Goal: Information Seeking & Learning: Learn about a topic

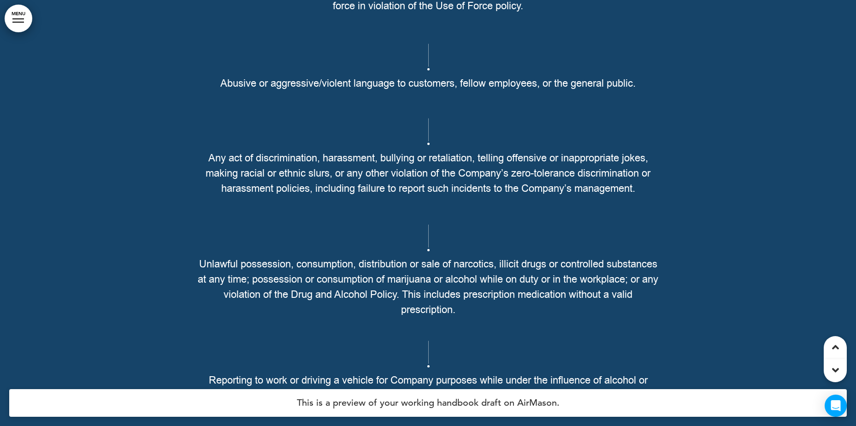
scroll to position [20281, 0]
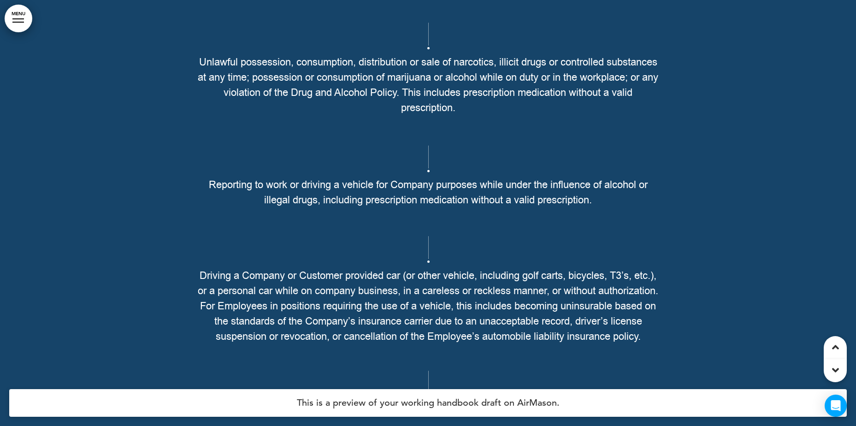
click at [623, 116] on span "Unlawful possession, consumption, distribution or sale of narcotics, illicit dr…" at bounding box center [428, 85] width 461 height 61
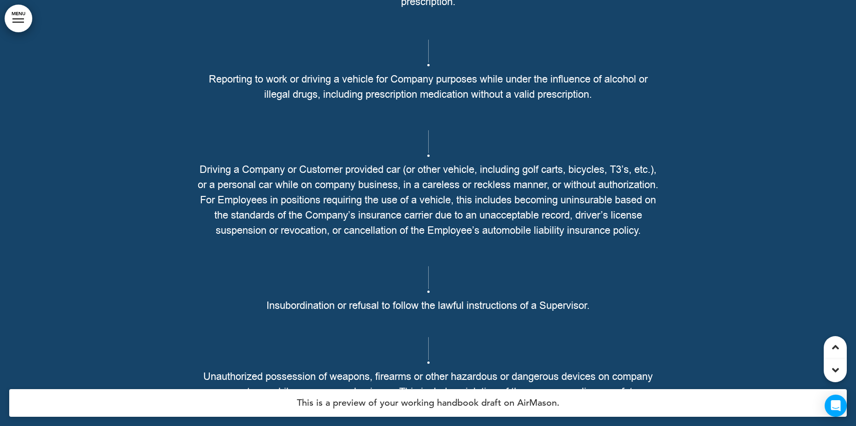
scroll to position [20420, 0]
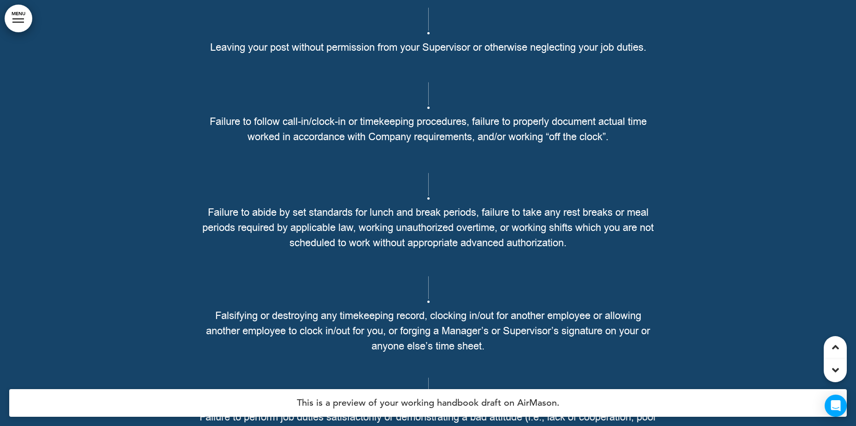
scroll to position [21434, 0]
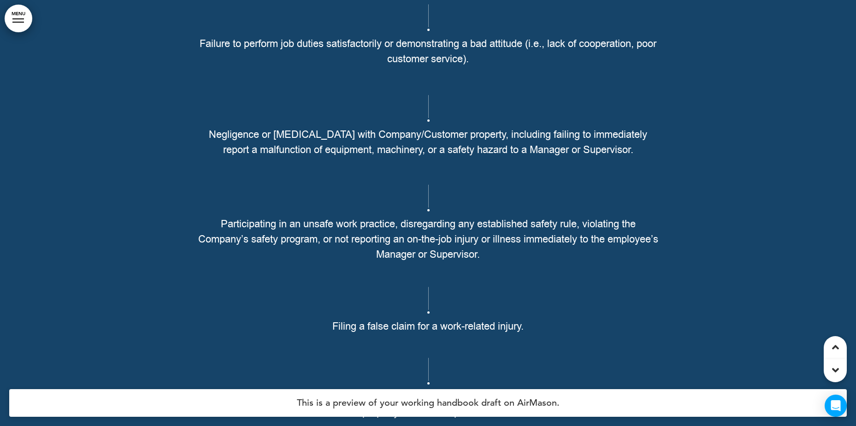
scroll to position [21849, 0]
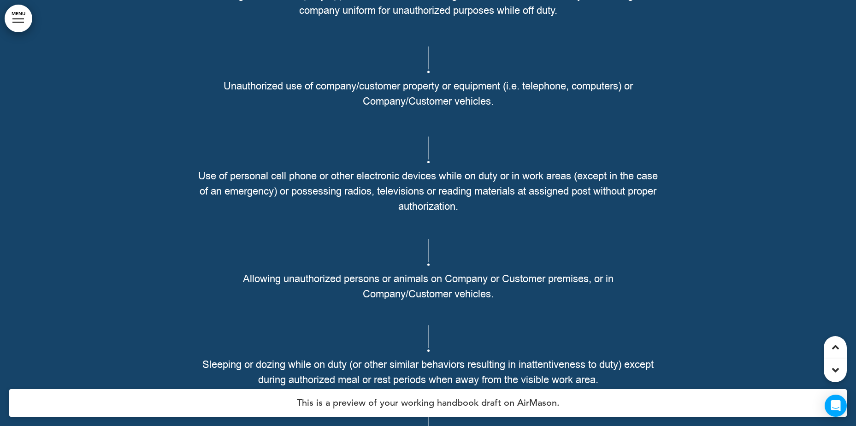
scroll to position [22448, 0]
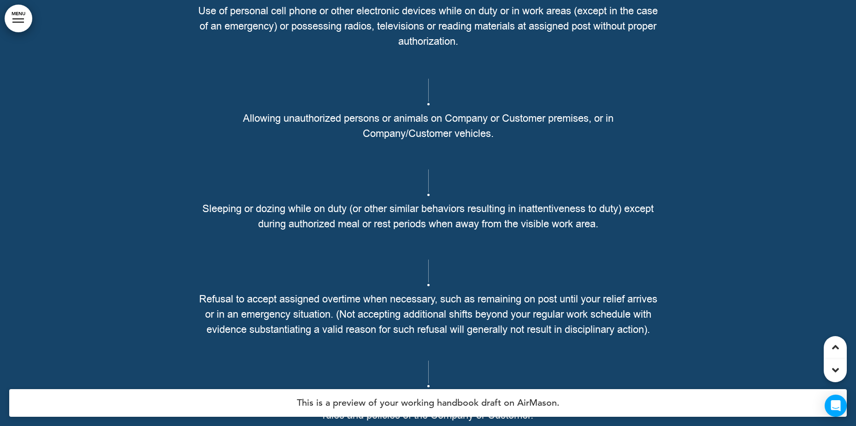
scroll to position [22586, 0]
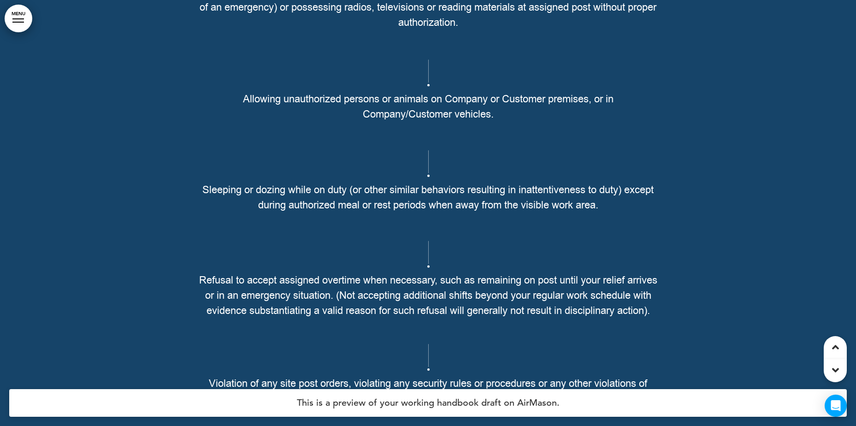
click at [319, 122] on span "Allowing unauthorized persons or animals on Company or Customer premises, or in…" at bounding box center [428, 107] width 461 height 30
click at [404, 47] on p at bounding box center [428, 38] width 461 height 16
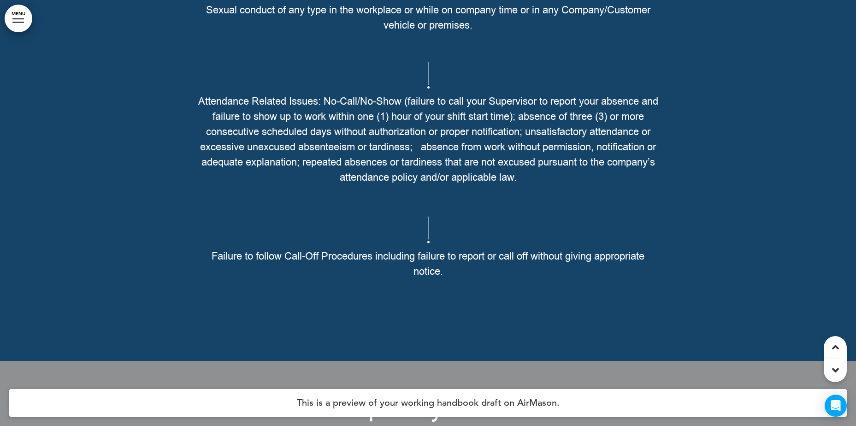
scroll to position [23047, 0]
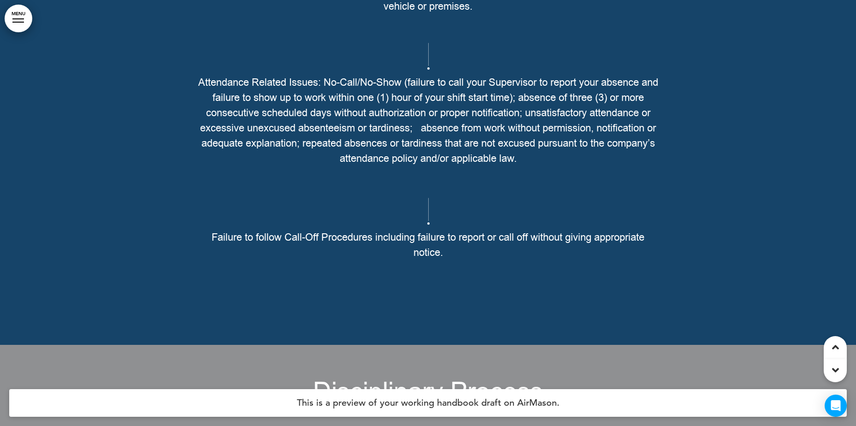
click at [447, 38] on div "Sexual conduct of any type in the workplace or while on company time or in any …" at bounding box center [428, 6] width 461 height 63
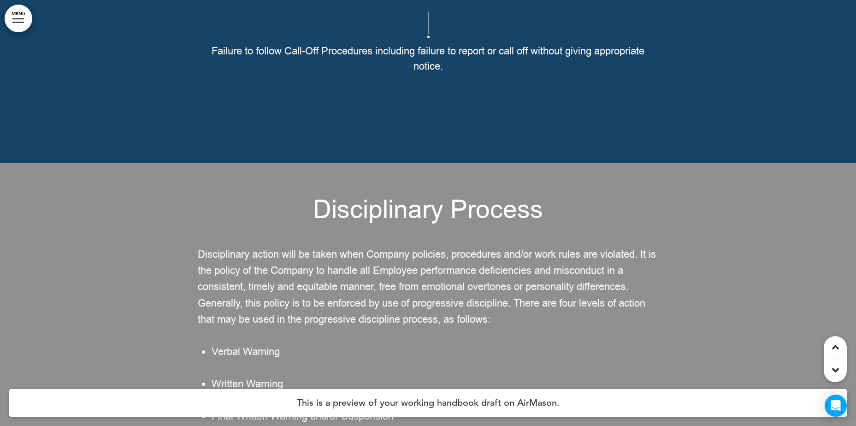
scroll to position [23231, 0]
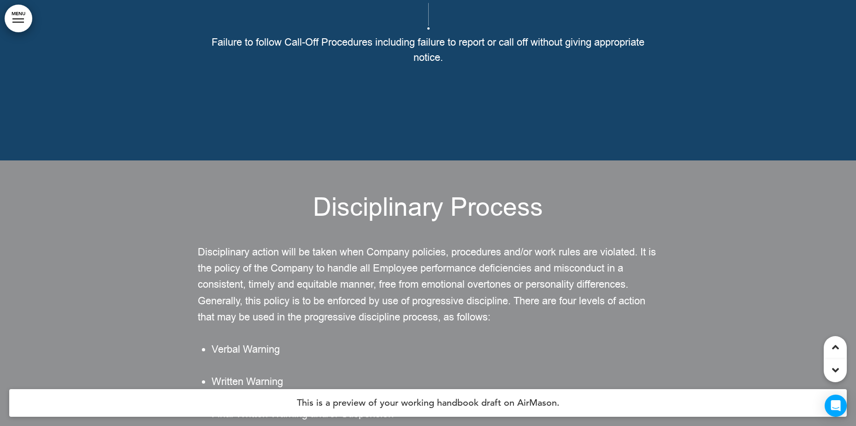
drag, startPoint x: 514, startPoint y: 269, endPoint x: 507, endPoint y: 267, distance: 7.3
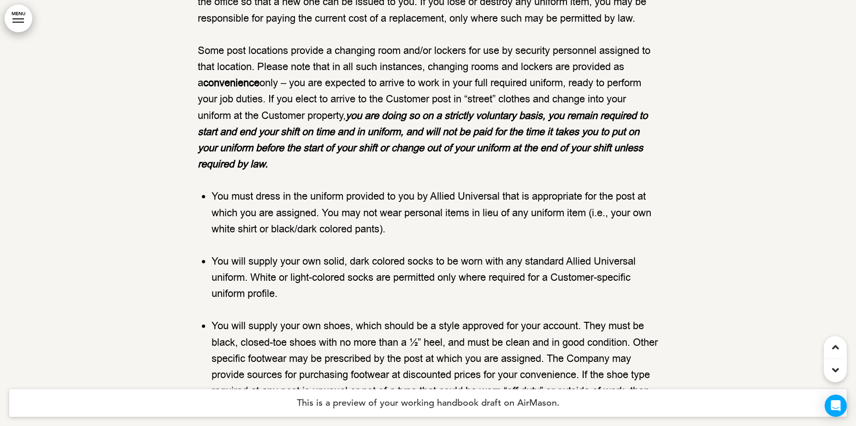
scroll to position [25905, 0]
drag, startPoint x: 682, startPoint y: 243, endPoint x: 675, endPoint y: 212, distance: 32.0
click at [675, 212] on div at bounding box center [428, 99] width 856 height 1025
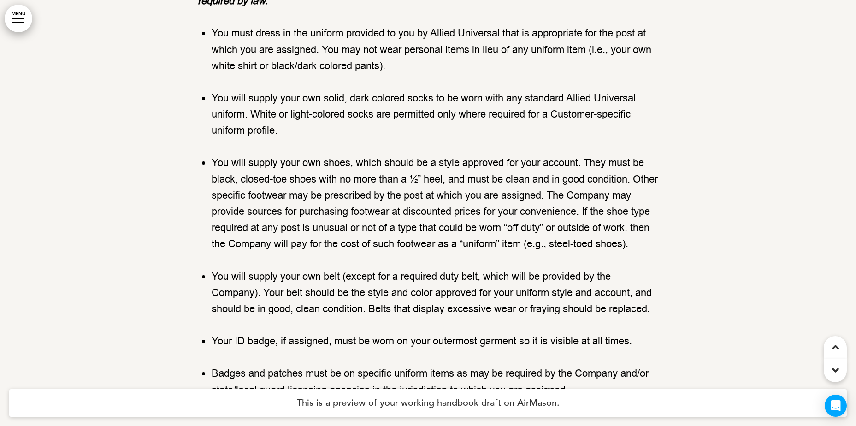
scroll to position [26089, 0]
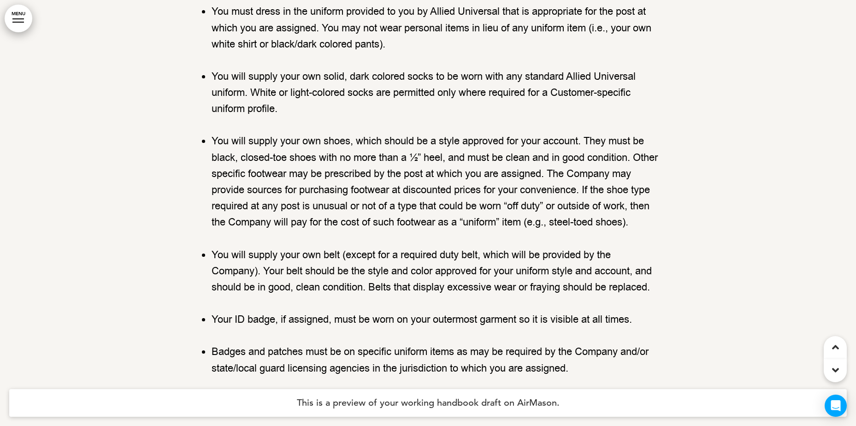
drag, startPoint x: 674, startPoint y: 213, endPoint x: 661, endPoint y: 198, distance: 20.6
drag, startPoint x: 661, startPoint y: 198, endPoint x: 656, endPoint y: 210, distance: 13.4
click at [645, 218] on ul "You must dress in the uniform provided to you by Allied Universal that is appro…" at bounding box center [428, 190] width 461 height 372
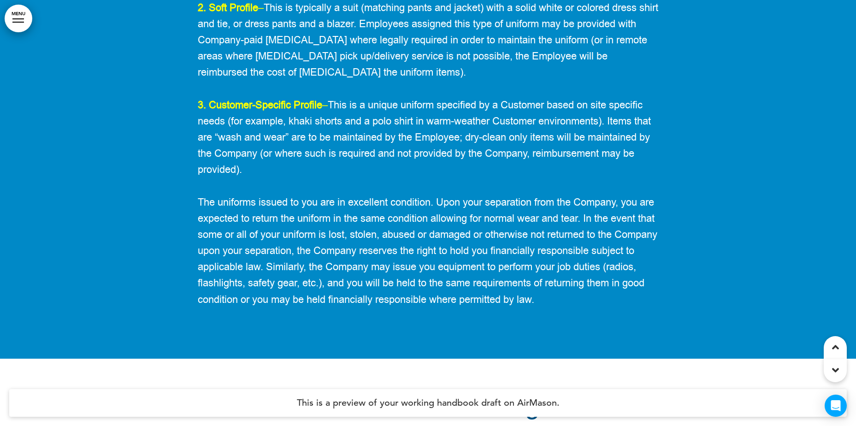
scroll to position [26735, 0]
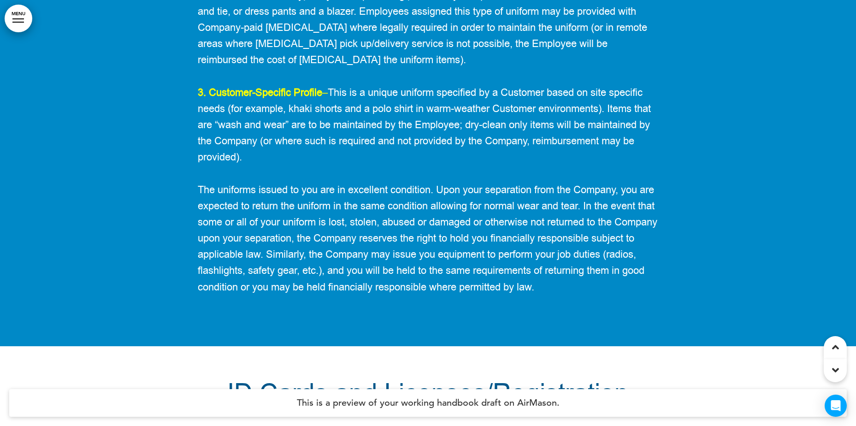
drag, startPoint x: 490, startPoint y: 118, endPoint x: 484, endPoint y: 129, distance: 12.2
drag, startPoint x: 484, startPoint y: 129, endPoint x: 467, endPoint y: 139, distance: 20.1
drag, startPoint x: 467, startPoint y: 139, endPoint x: 370, endPoint y: 136, distance: 97.3
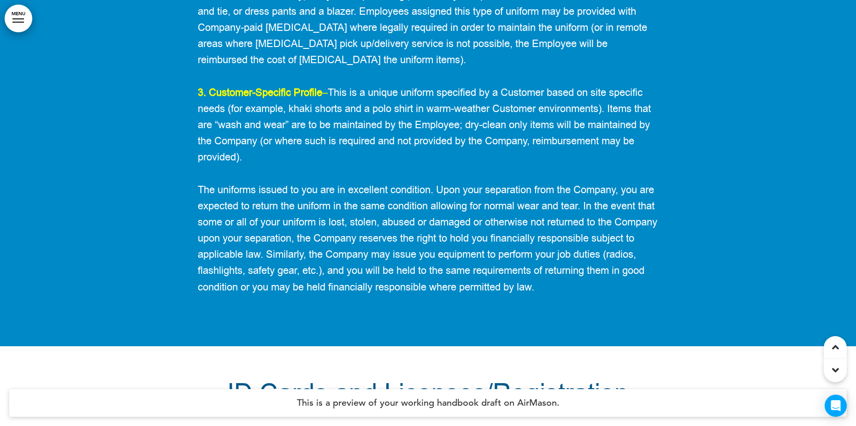
click at [383, 67] on span "2. Soft Profile – This is typically a suit (matching pants and jacket) with a s…" at bounding box center [428, 27] width 460 height 79
drag, startPoint x: 358, startPoint y: 207, endPoint x: 317, endPoint y: 199, distance: 41.9
click at [317, 67] on span "2. Soft Profile – This is typically a suit (matching pants and jacket) with a s…" at bounding box center [428, 27] width 460 height 79
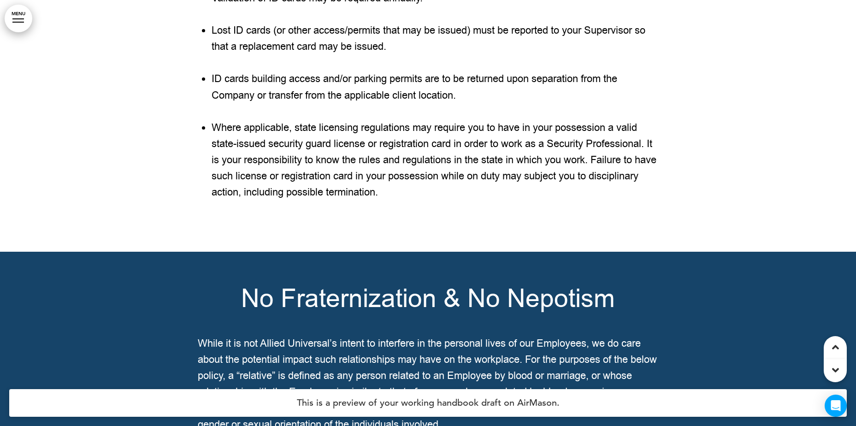
scroll to position [27288, 0]
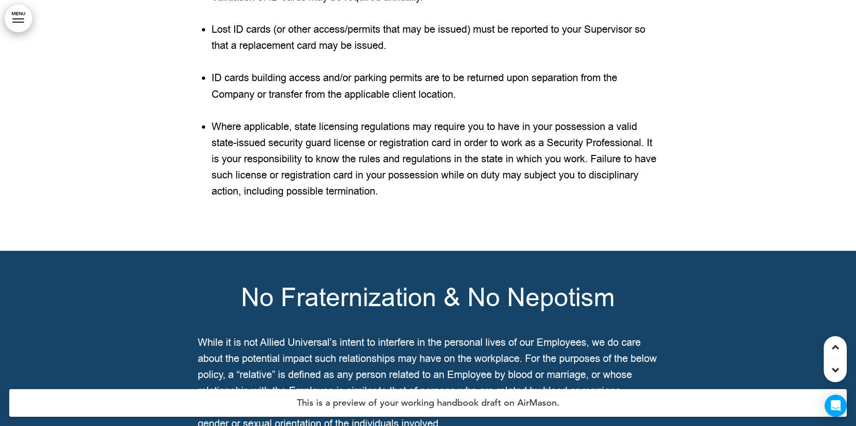
drag, startPoint x: 221, startPoint y: 153, endPoint x: 435, endPoint y: 150, distance: 214.4
drag, startPoint x: 210, startPoint y: 180, endPoint x: 413, endPoint y: 177, distance: 202.8
click at [413, 177] on ul "ID cards, if issued, must be carried at all times while working. Validation of …" at bounding box center [428, 78] width 461 height 243
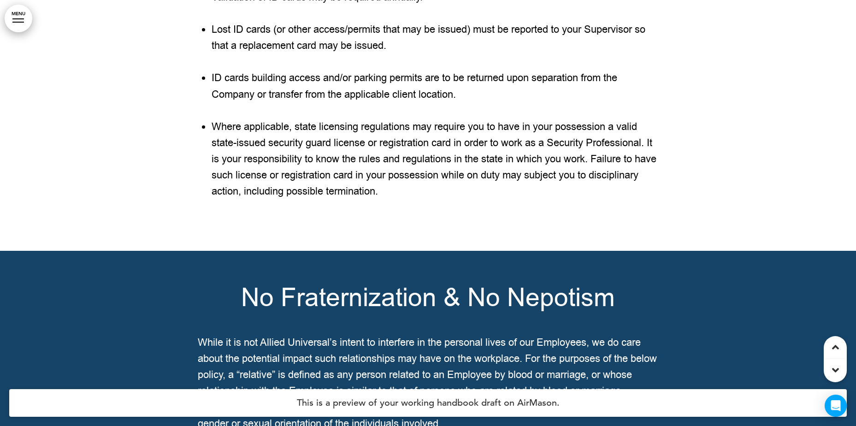
drag, startPoint x: 413, startPoint y: 177, endPoint x: 420, endPoint y: 212, distance: 35.8
click at [420, 54] on li "Lost ID cards (or other access/permits that may be issued) must be reported to …" at bounding box center [435, 38] width 447 height 32
drag, startPoint x: 228, startPoint y: 212, endPoint x: 313, endPoint y: 224, distance: 85.7
click at [313, 54] on li "Lost ID cards (or other access/permits that may be issued) must be reported to …" at bounding box center [435, 38] width 447 height 32
drag, startPoint x: 313, startPoint y: 224, endPoint x: 317, endPoint y: 276, distance: 52.3
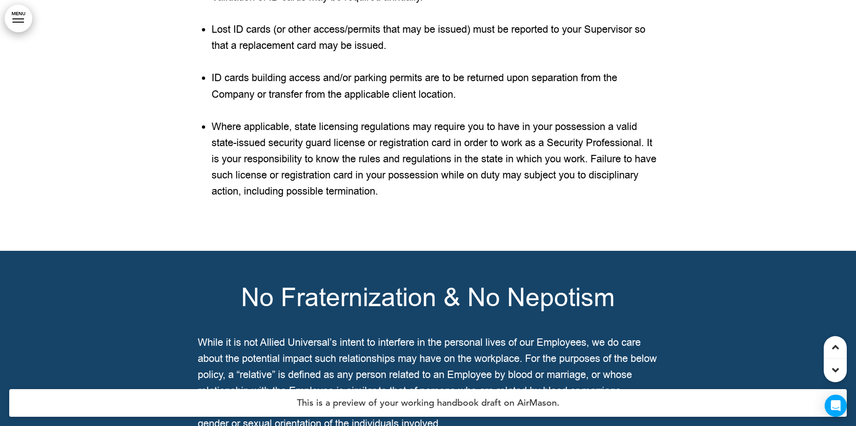
click at [317, 102] on li "ID cards building access and/or parking permits are to be returned upon separat…" at bounding box center [435, 86] width 447 height 32
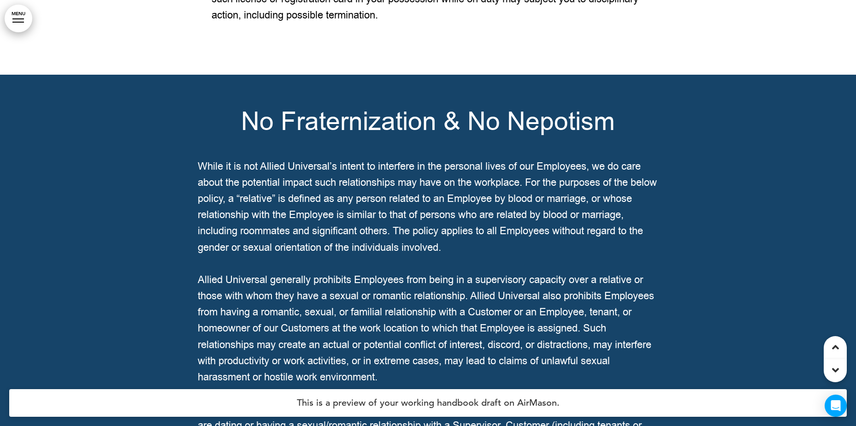
scroll to position [27472, 0]
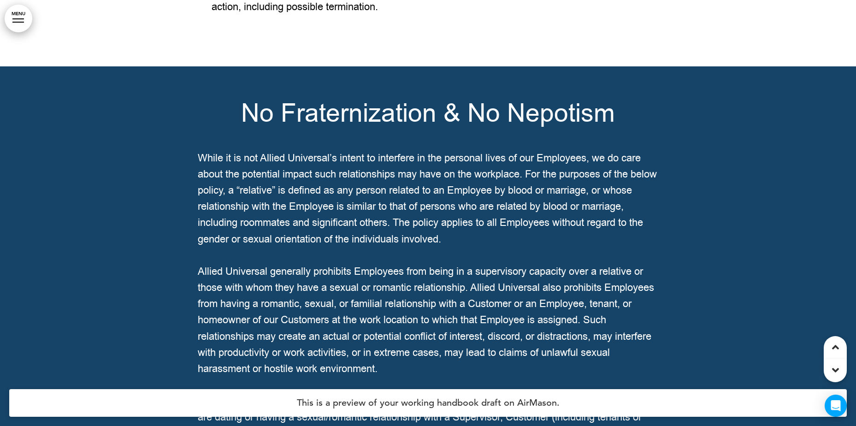
drag, startPoint x: 212, startPoint y: 123, endPoint x: 470, endPoint y: 202, distance: 269.9
drag, startPoint x: 470, startPoint y: 202, endPoint x: 474, endPoint y: 224, distance: 22.1
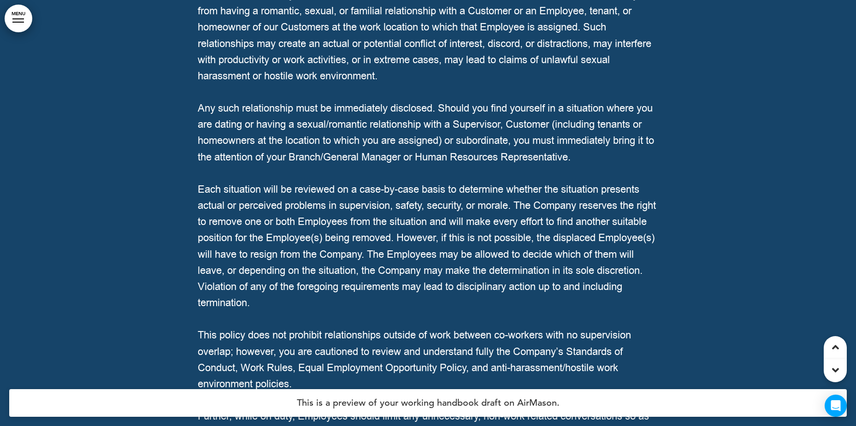
scroll to position [27749, 0]
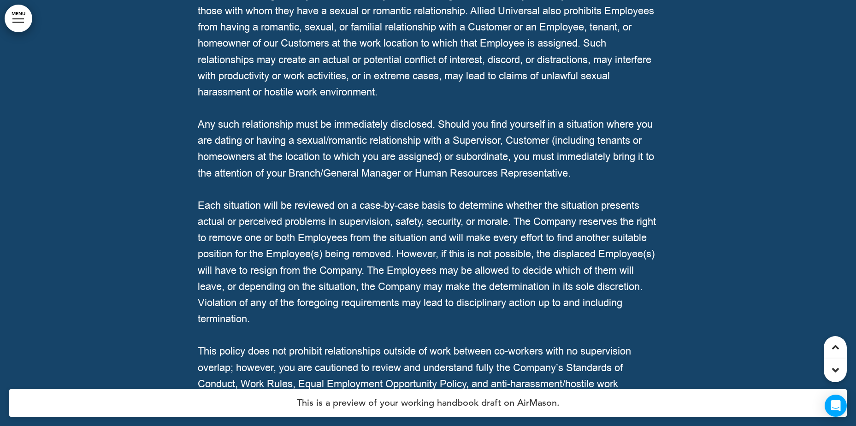
click at [388, 100] on p "Allied Universal generally prohibits Employees from being in a supervisory capa…" at bounding box center [428, 43] width 461 height 113
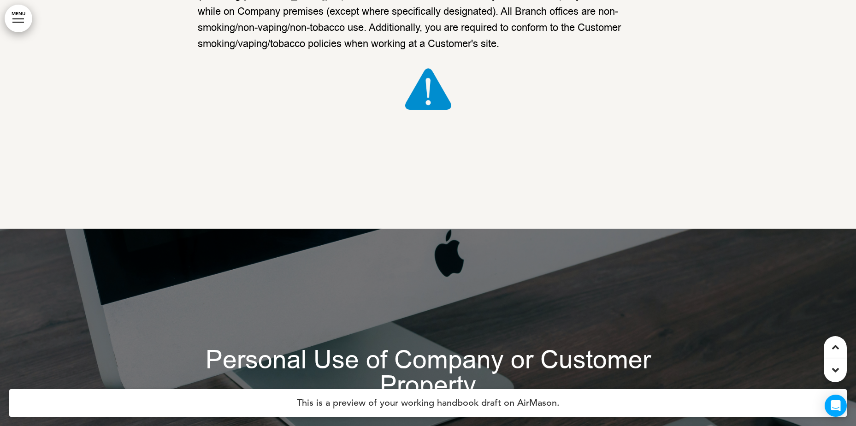
scroll to position [28532, 0]
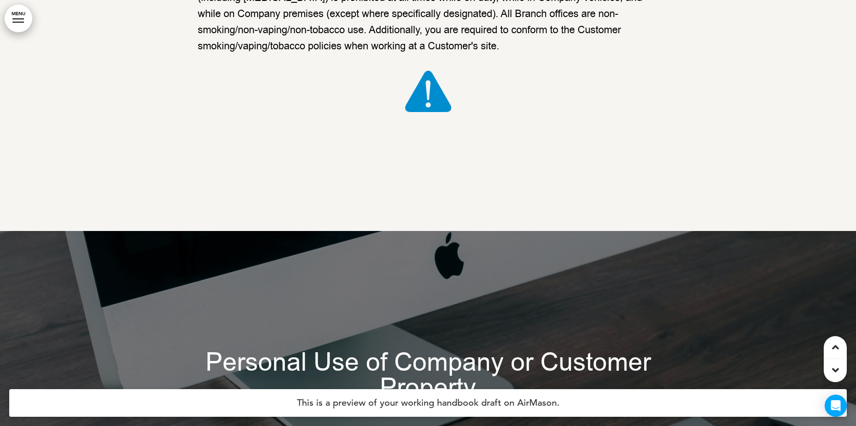
click at [609, 54] on p "All Employees are required to follow local and state laws regarding smoking, va…" at bounding box center [428, 5] width 461 height 97
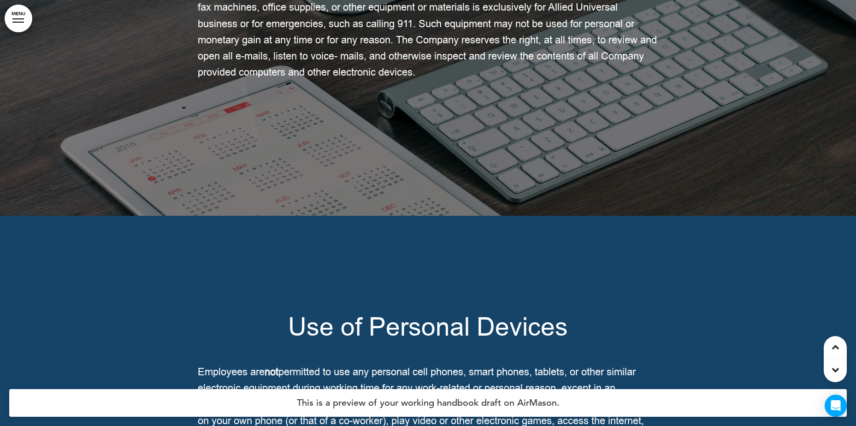
scroll to position [28993, 0]
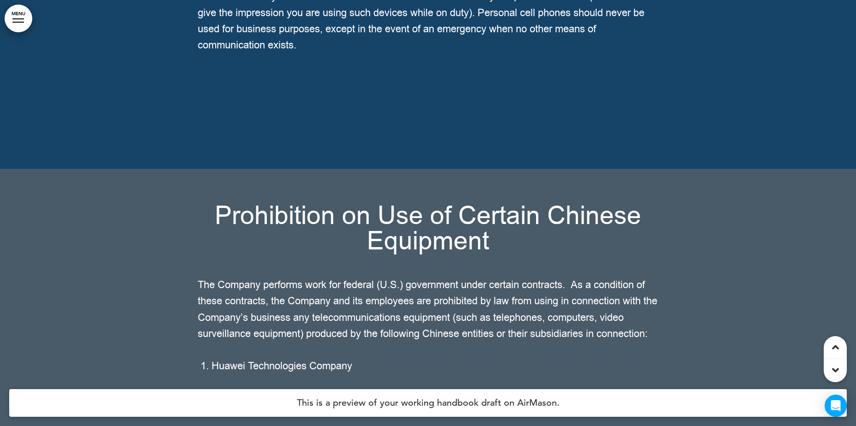
scroll to position [29454, 0]
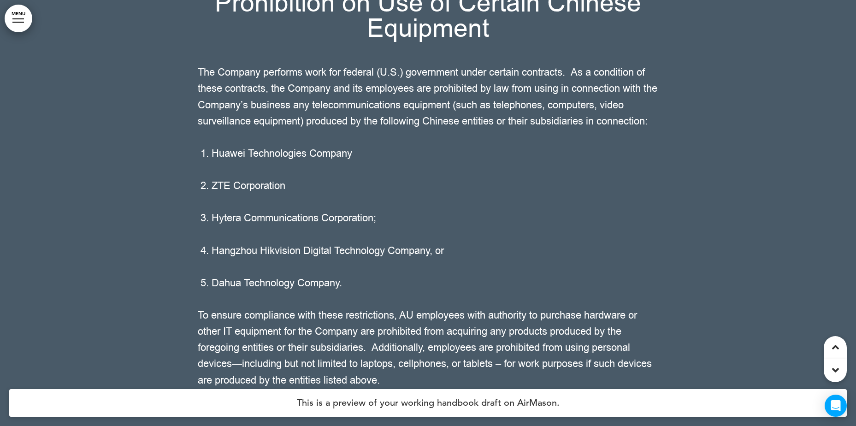
scroll to position [29685, 0]
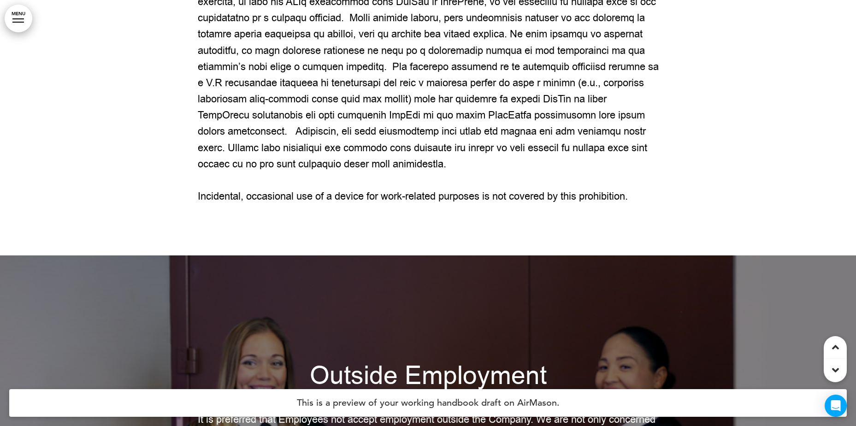
scroll to position [30330, 0]
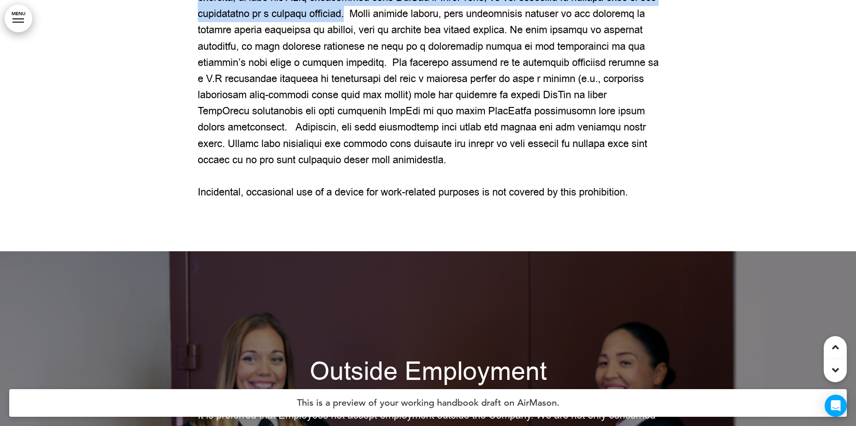
drag, startPoint x: 197, startPoint y: 166, endPoint x: 378, endPoint y: 202, distance: 184.7
click at [378, 168] on p at bounding box center [428, 71] width 461 height 195
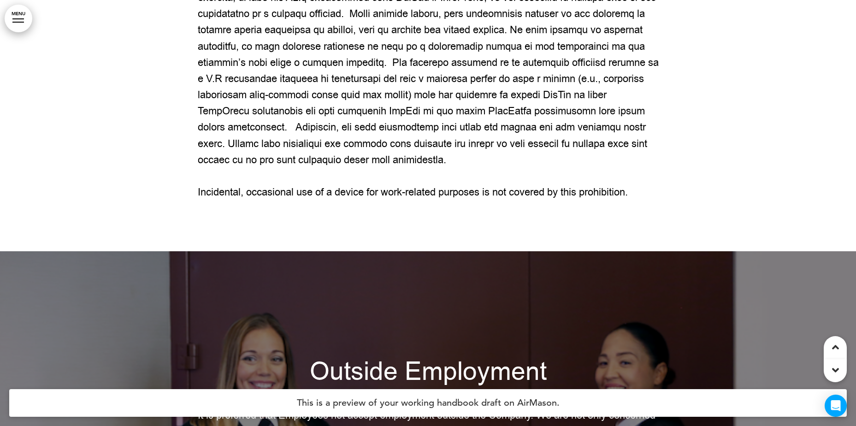
drag, startPoint x: 378, startPoint y: 202, endPoint x: 379, endPoint y: 208, distance: 6.5
click at [379, 168] on p at bounding box center [428, 71] width 461 height 195
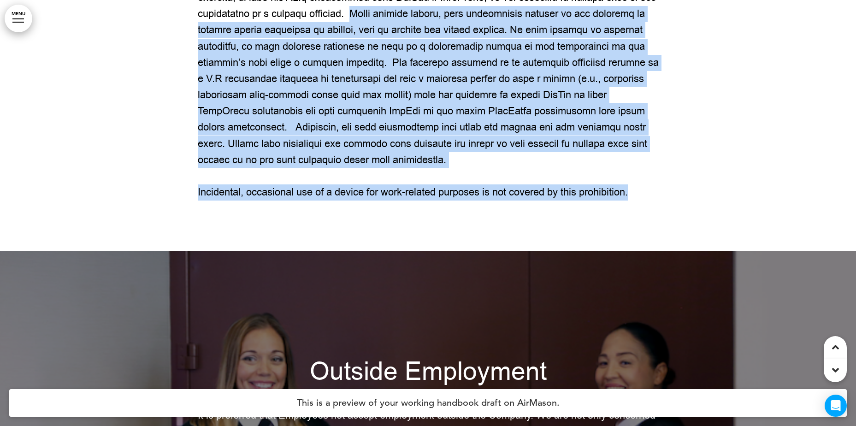
drag, startPoint x: 384, startPoint y: 200, endPoint x: 193, endPoint y: 167, distance: 194.4
click at [193, 167] on div "Prohibition on a ByteDance Covered Application The U.S. Government is intereste…" at bounding box center [428, 9] width 856 height 483
drag, startPoint x: 193, startPoint y: 167, endPoint x: 374, endPoint y: 263, distance: 205.1
click at [372, 168] on p at bounding box center [428, 71] width 461 height 195
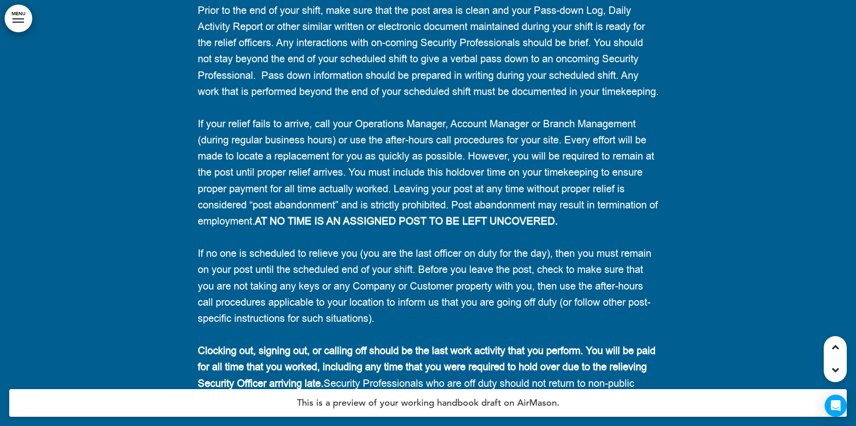
scroll to position [31621, 0]
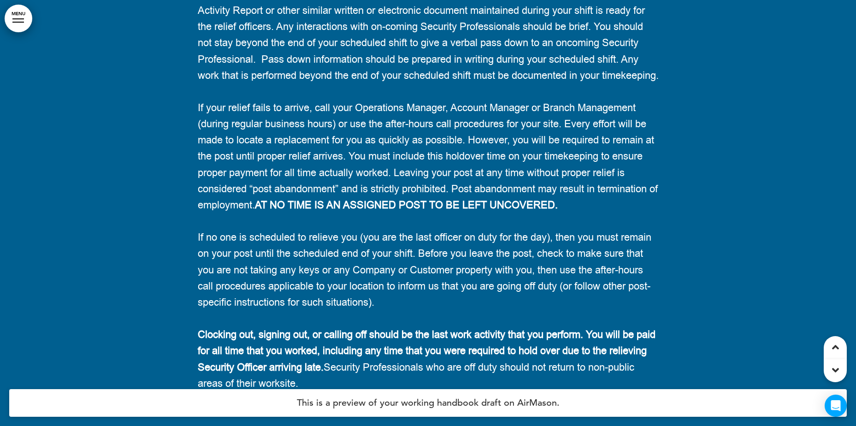
click at [203, 300] on div "Going off Duty – End of Shift Responsibilities To leave your post properly at t…" at bounding box center [428, 119] width 461 height 545
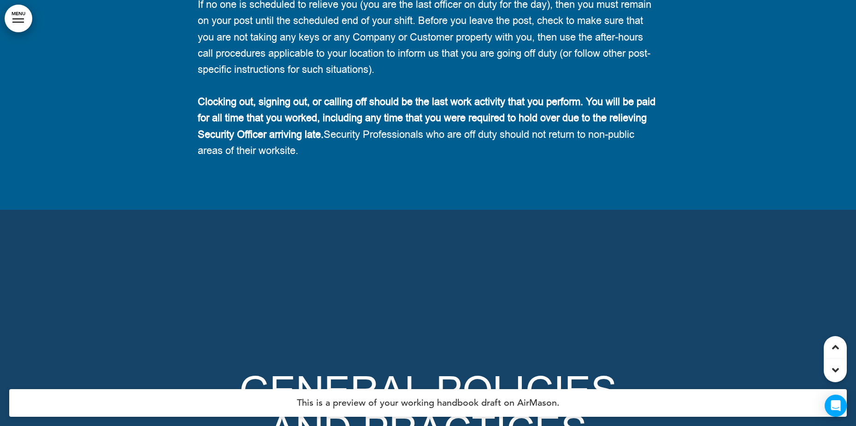
scroll to position [31897, 0]
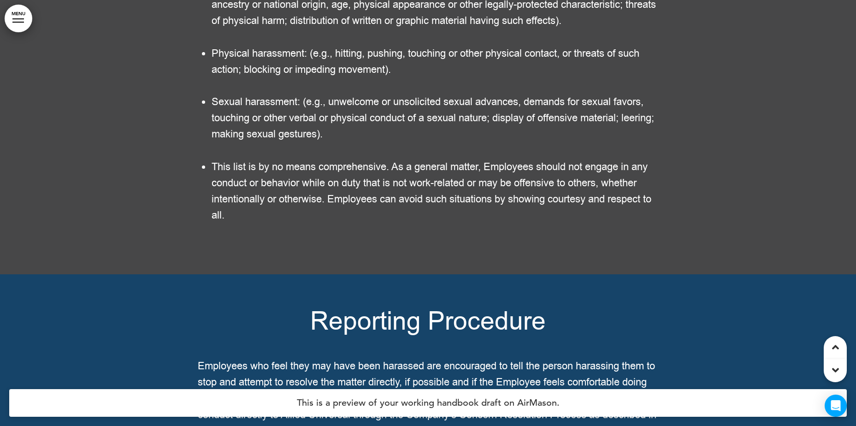
scroll to position [35174, 0]
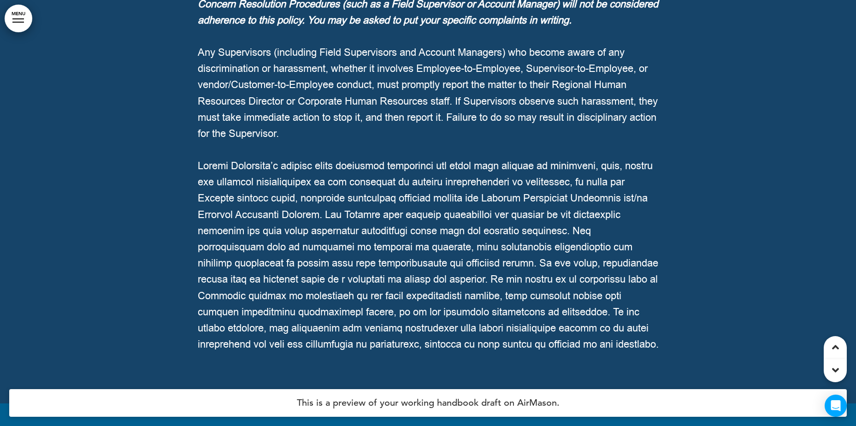
scroll to position [35640, 0]
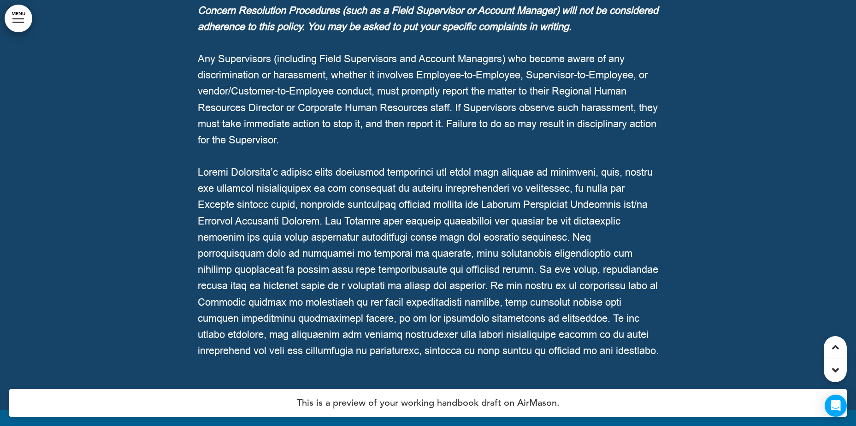
click at [201, 147] on span "Any Supervisors (including Field Supervisors and Account Managers) who become a…" at bounding box center [428, 99] width 460 height 95
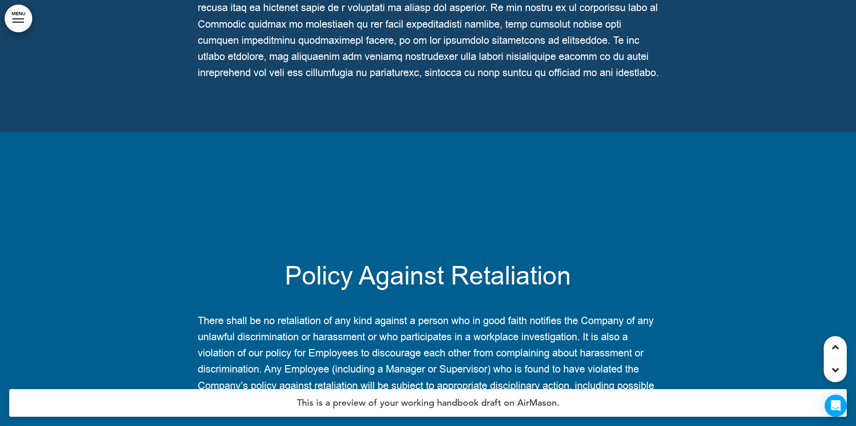
scroll to position [35916, 0]
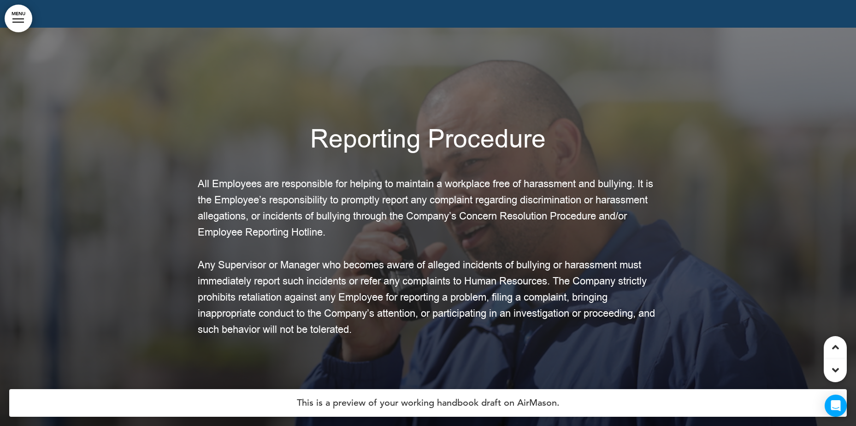
scroll to position [37299, 0]
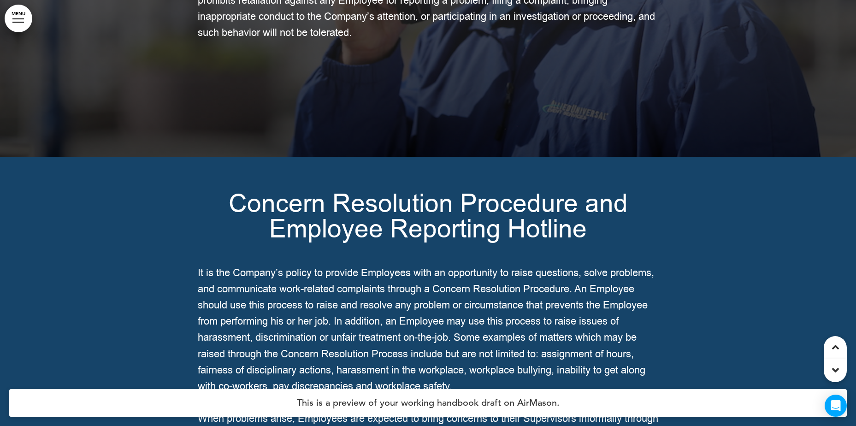
scroll to position [37576, 0]
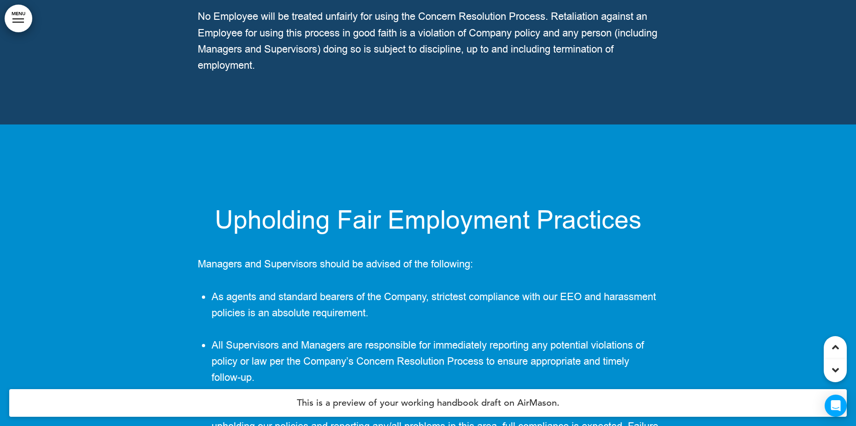
scroll to position [38544, 0]
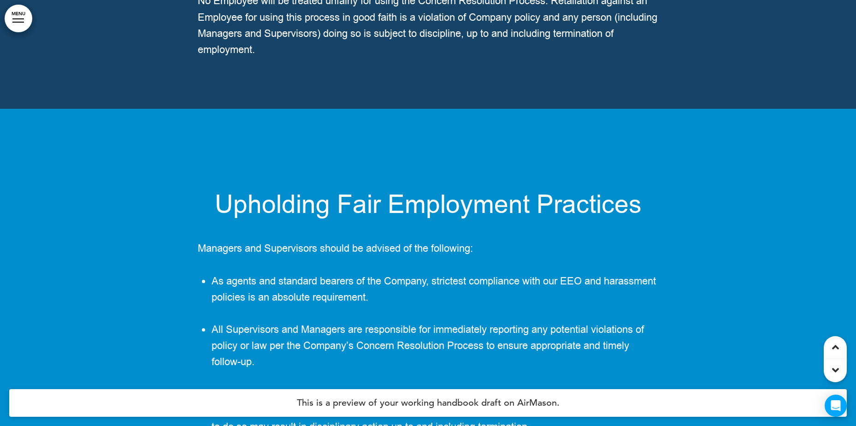
click at [281, 58] on p "No Employee will be treated unfairly for using the Concern Resolution Process. …" at bounding box center [428, 25] width 461 height 65
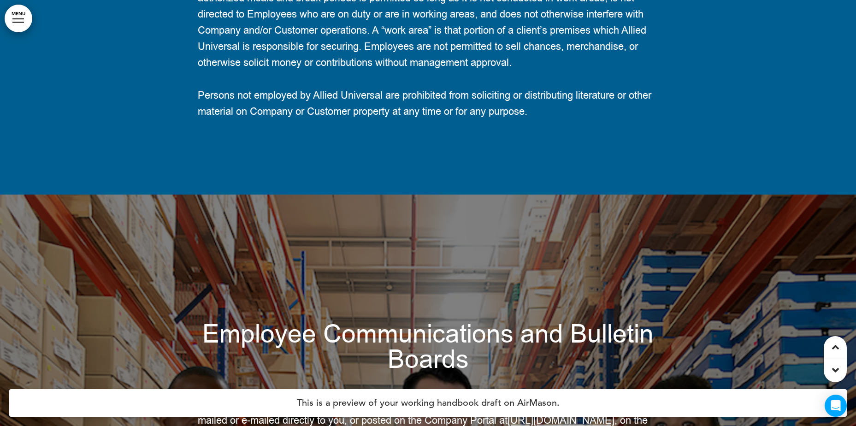
scroll to position [49809, 0]
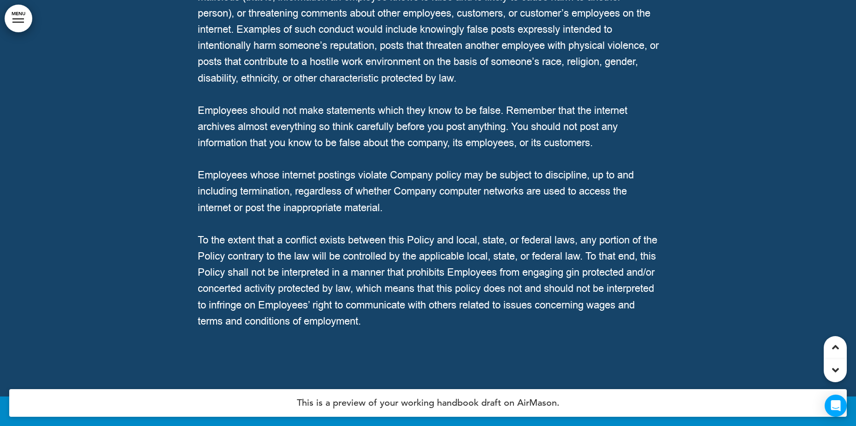
scroll to position [52390, 0]
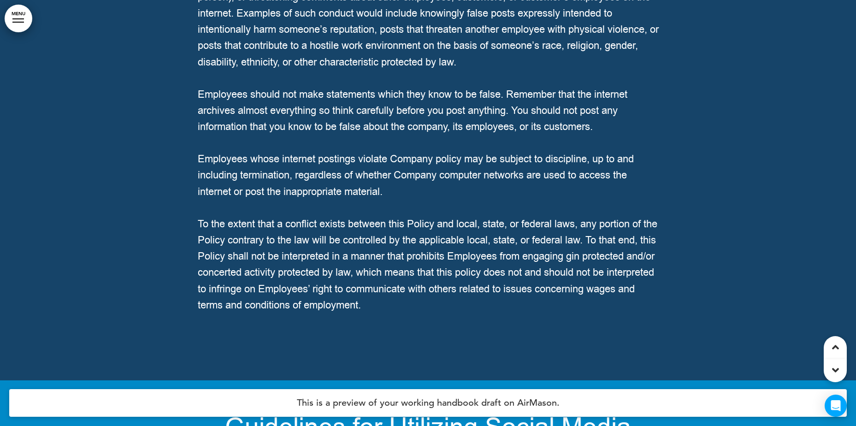
drag, startPoint x: 728, startPoint y: 329, endPoint x: 714, endPoint y: 325, distance: 14.6
click at [714, 325] on div at bounding box center [428, 69] width 856 height 621
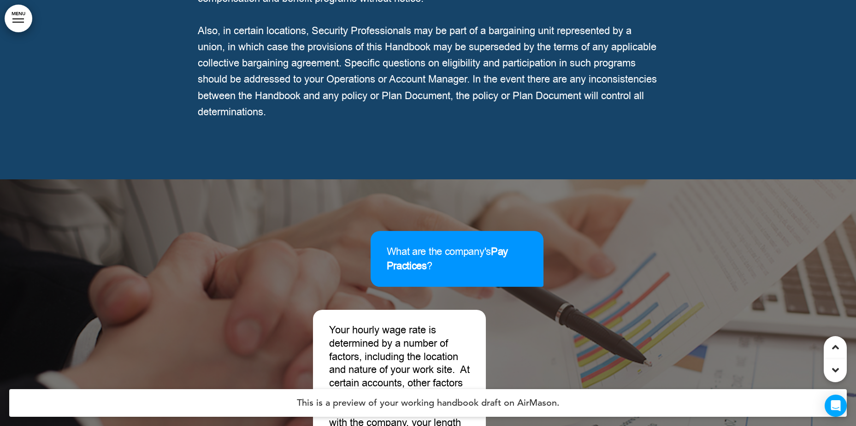
scroll to position [55138, 0]
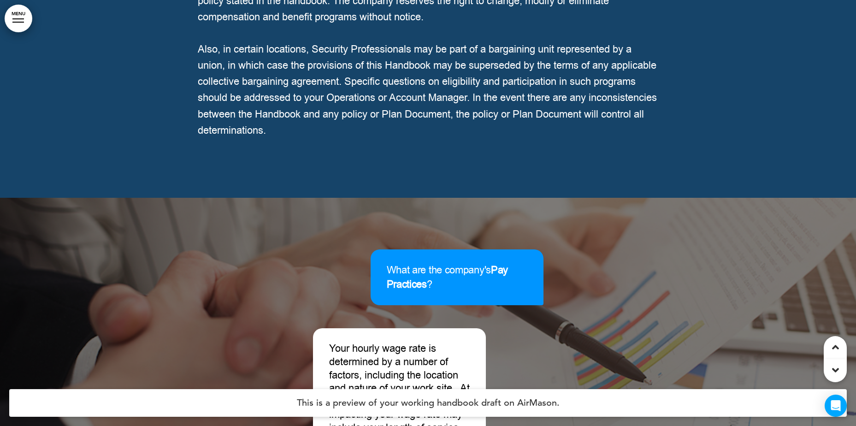
click at [443, 137] on span "Also, in certain locations, Security Professionals may be part of a bargaining …" at bounding box center [427, 89] width 459 height 95
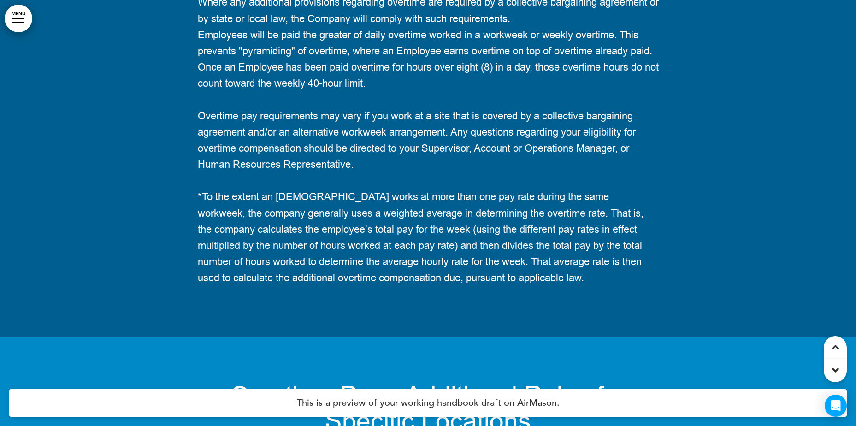
scroll to position [57074, 0]
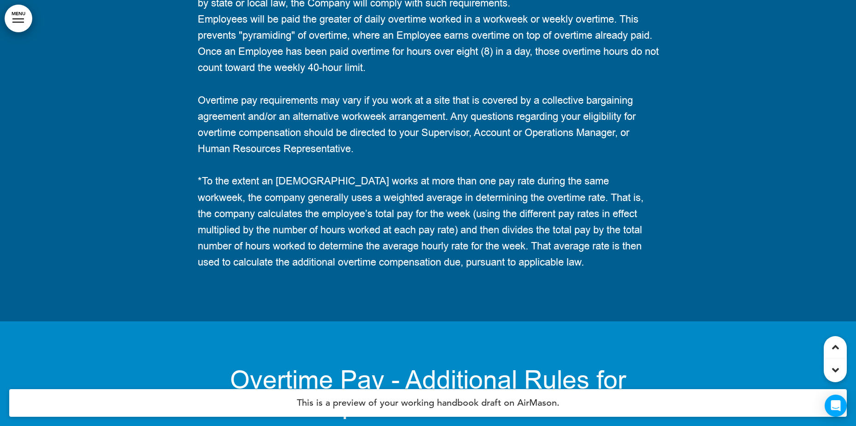
drag, startPoint x: 305, startPoint y: 164, endPoint x: 238, endPoint y: 130, distance: 74.4
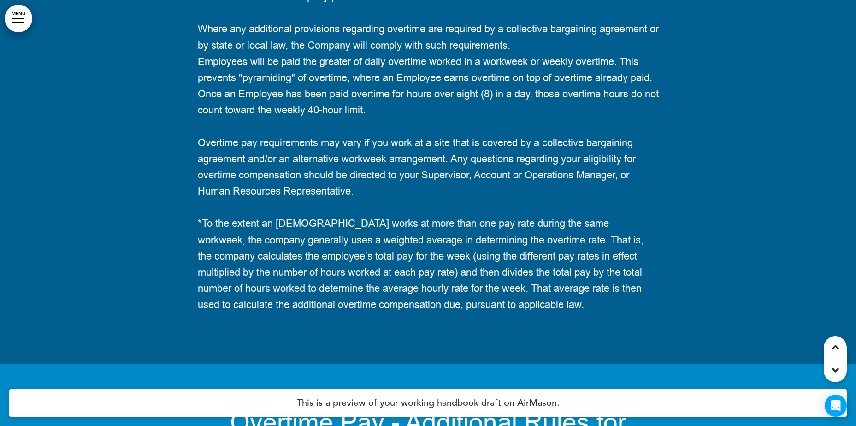
scroll to position [57028, 0]
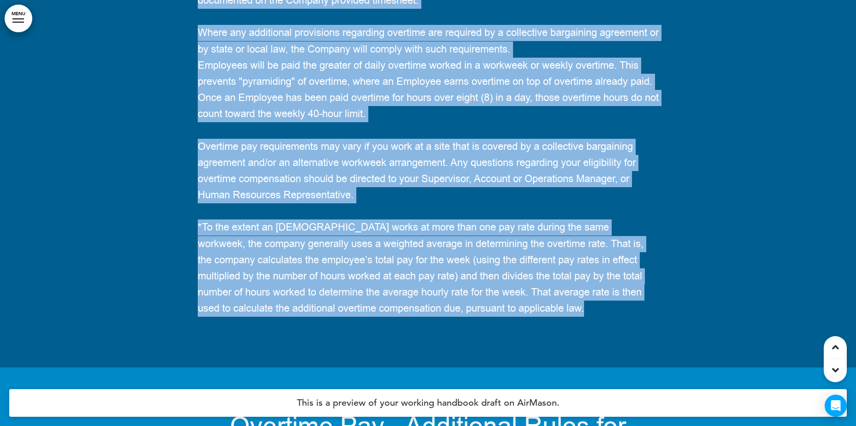
drag, startPoint x: 180, startPoint y: 148, endPoint x: 342, endPoint y: 180, distance: 165.3
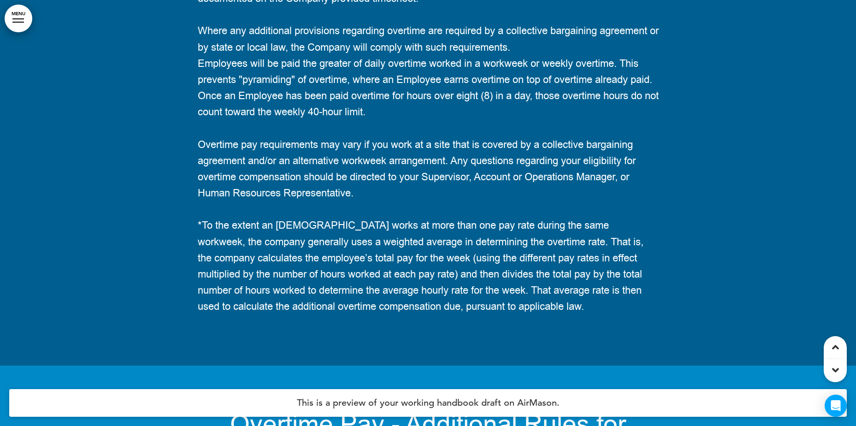
scroll to position [57074, 0]
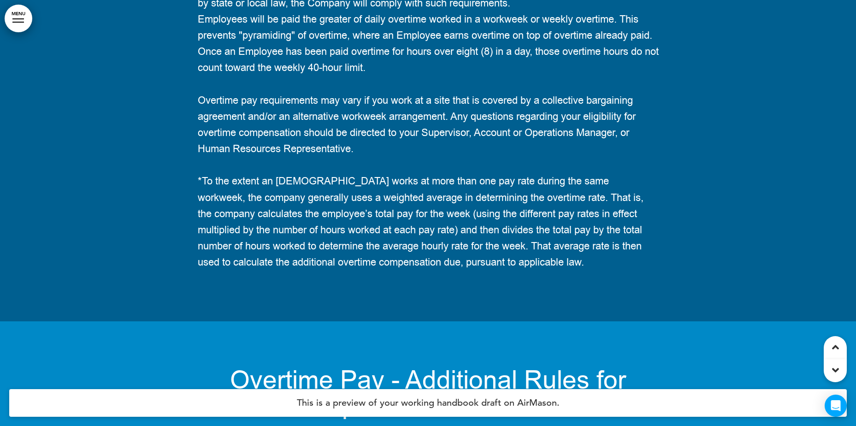
drag, startPoint x: 476, startPoint y: 179, endPoint x: 259, endPoint y: 158, distance: 218.1
click at [558, 75] on span "Employees will be paid the greater of daily overtime worked in a workweek or we…" at bounding box center [428, 43] width 461 height 63
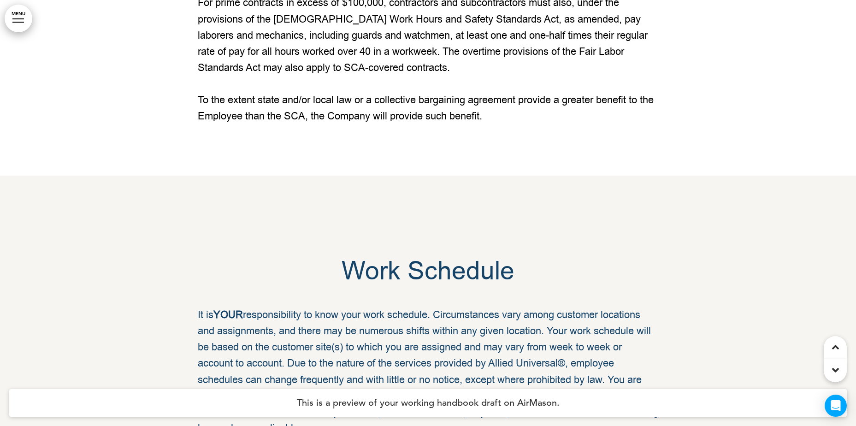
scroll to position [58088, 0]
click at [444, 76] on p "For contracts equal to or less than $2,500, contractors are required to pay the…" at bounding box center [428, 11] width 461 height 130
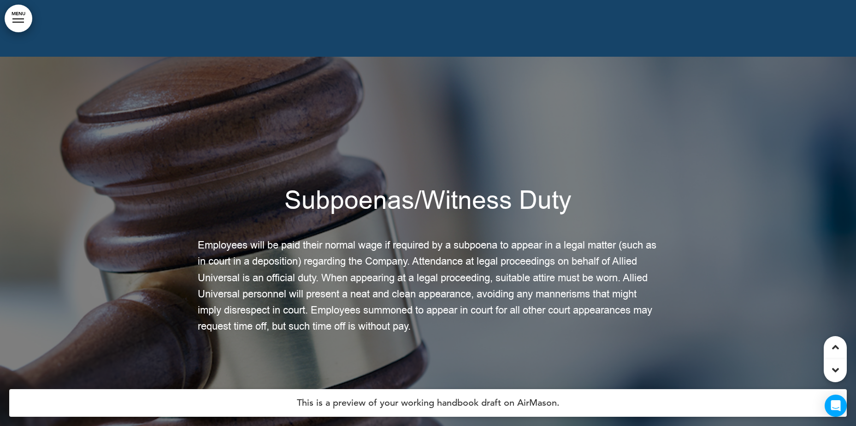
scroll to position [70948, 0]
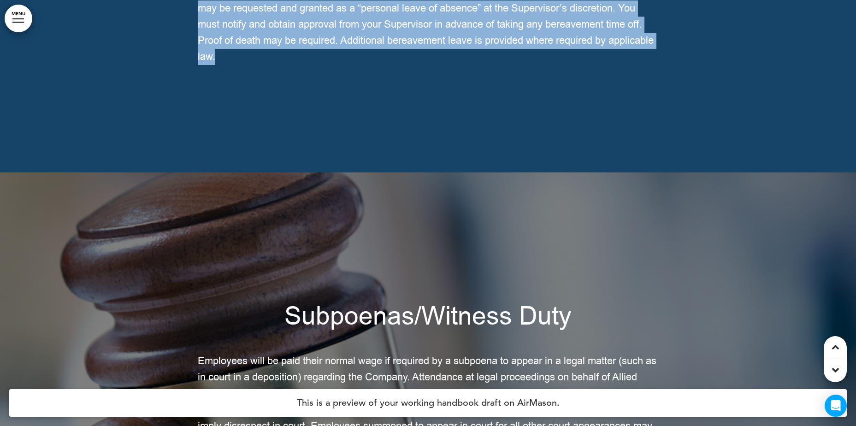
drag, startPoint x: 166, startPoint y: 313, endPoint x: 385, endPoint y: 51, distance: 341.7
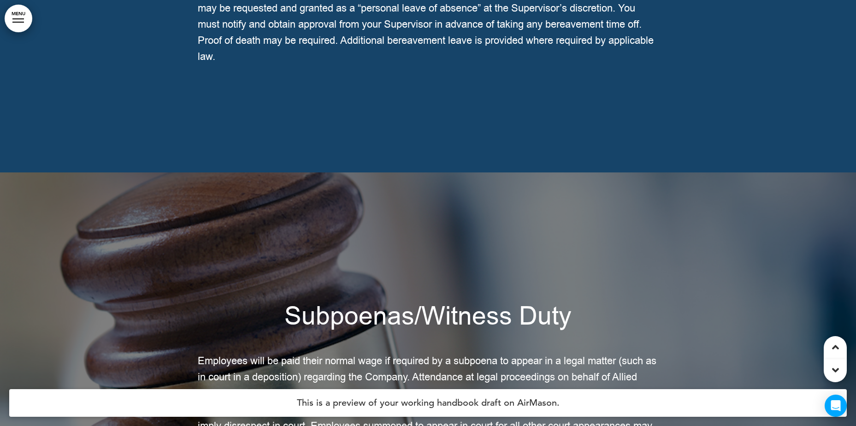
drag, startPoint x: 209, startPoint y: 81, endPoint x: 206, endPoint y: 68, distance: 13.8
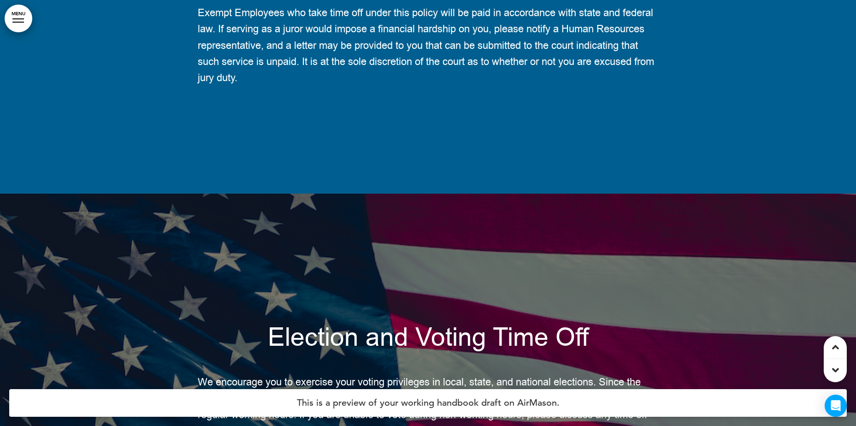
scroll to position [71778, 0]
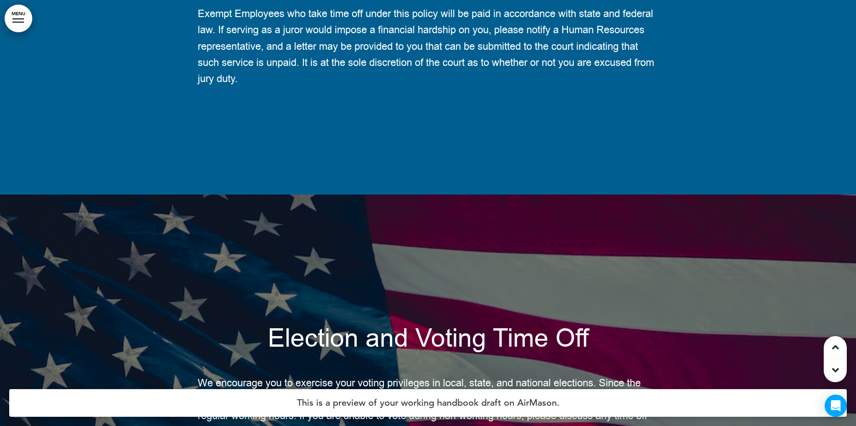
drag, startPoint x: 388, startPoint y: 170, endPoint x: 440, endPoint y: 172, distance: 52.1
drag, startPoint x: 440, startPoint y: 172, endPoint x: 442, endPoint y: 186, distance: 14.0
drag, startPoint x: 247, startPoint y: 225, endPoint x: 373, endPoint y: 239, distance: 127.1
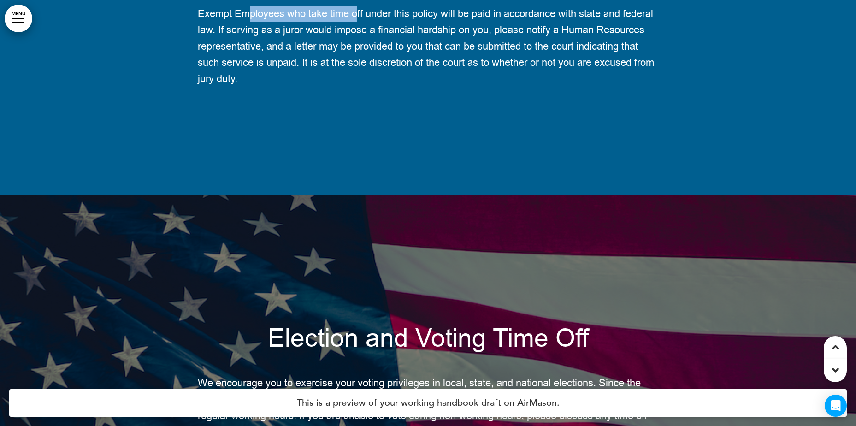
drag, startPoint x: 373, startPoint y: 239, endPoint x: 455, endPoint y: 238, distance: 82.5
click at [455, 86] on span "Exempt Employees who take time off under this policy will be paid in accordance…" at bounding box center [426, 46] width 456 height 79
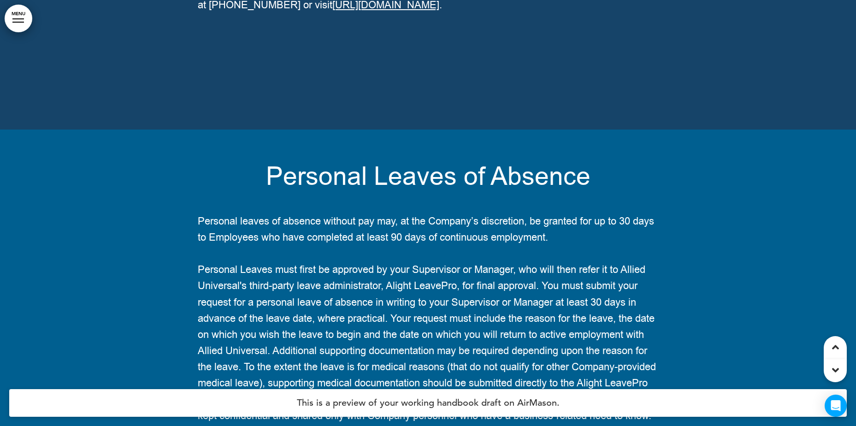
scroll to position [72700, 0]
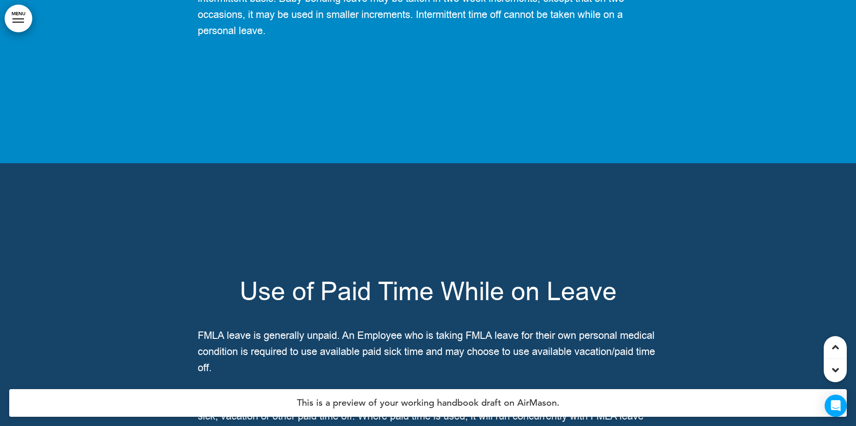
scroll to position [75880, 0]
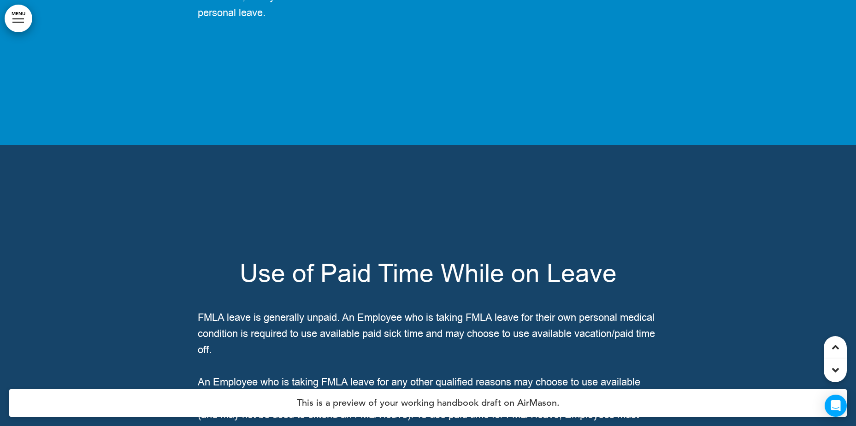
drag, startPoint x: 449, startPoint y: 252, endPoint x: 456, endPoint y: 254, distance: 6.7
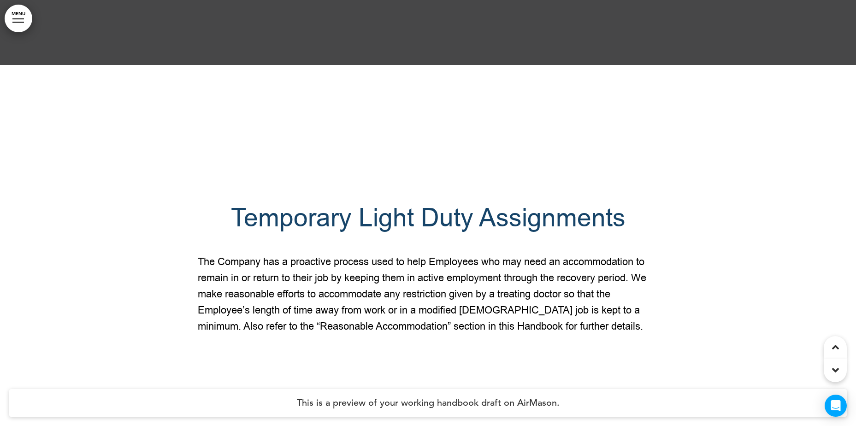
scroll to position [80167, 0]
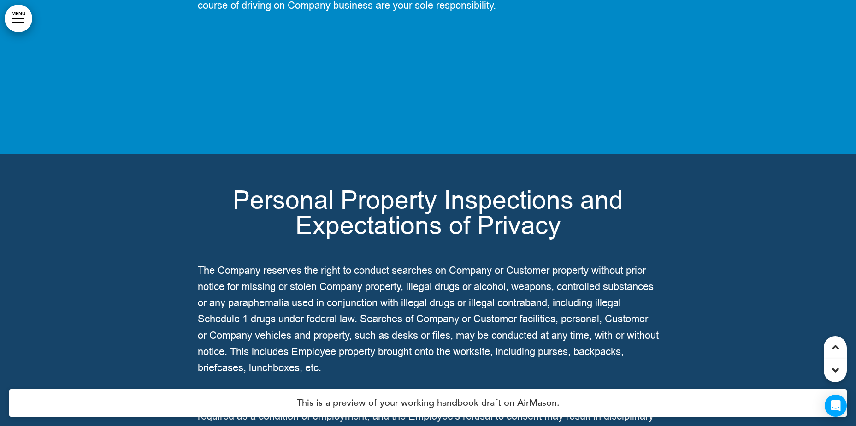
scroll to position [86758, 0]
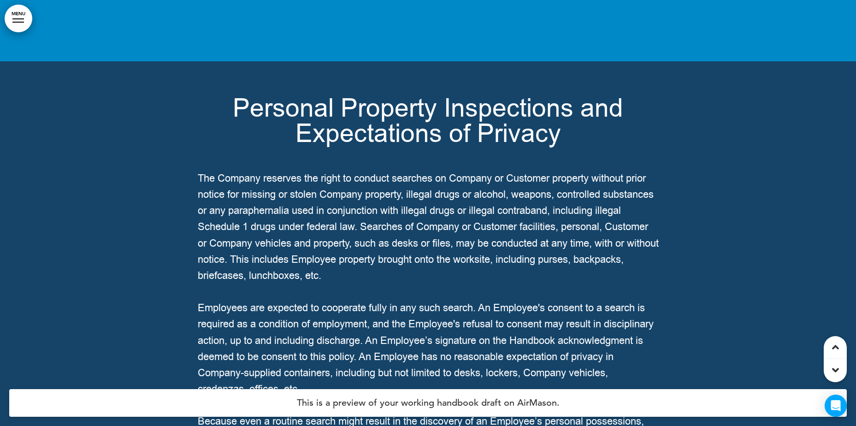
drag, startPoint x: 628, startPoint y: 317, endPoint x: 598, endPoint y: 294, distance: 38.4
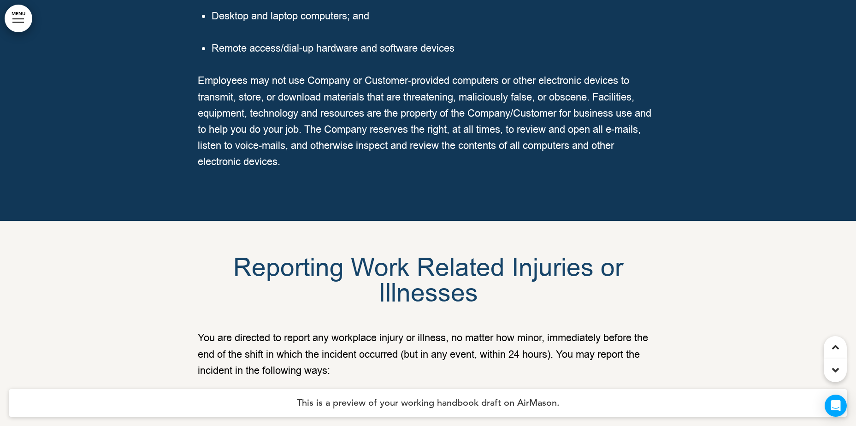
scroll to position [84315, 0]
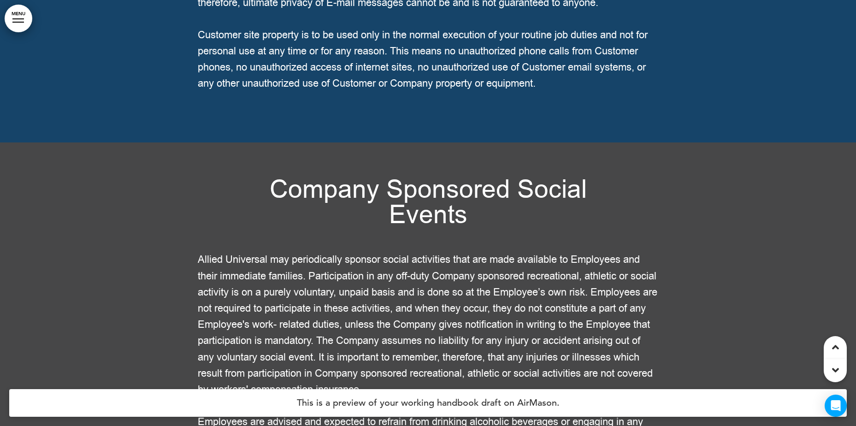
scroll to position [87404, 0]
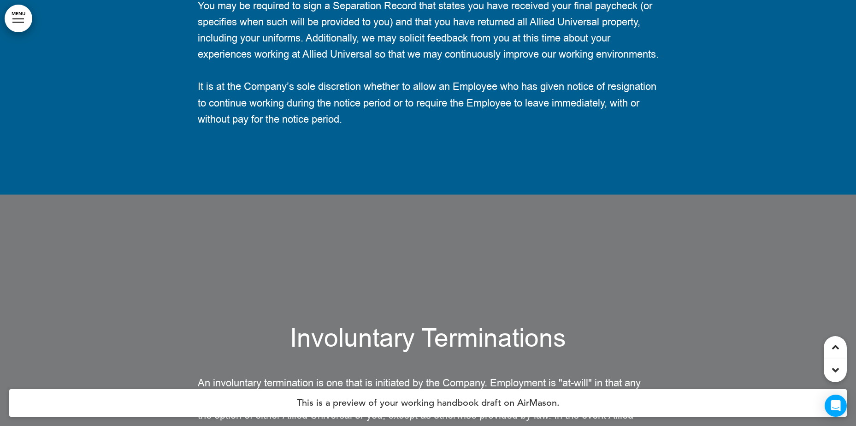
scroll to position [89570, 0]
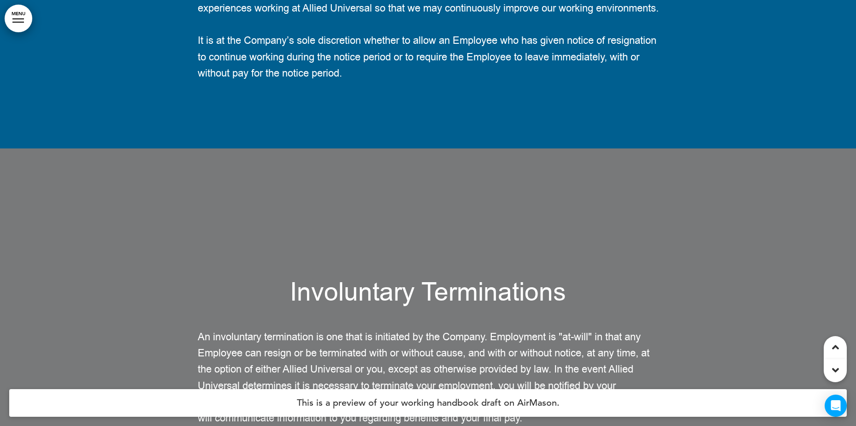
click at [306, 80] on span "It is at the Company’s sole discretion whether to allow an Employee who has giv…" at bounding box center [427, 57] width 459 height 46
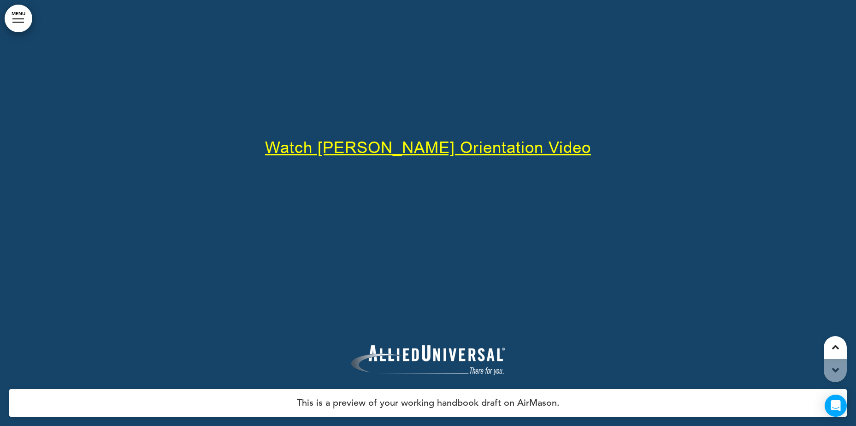
scroll to position [91252, 0]
